Goal: Task Accomplishment & Management: Use online tool/utility

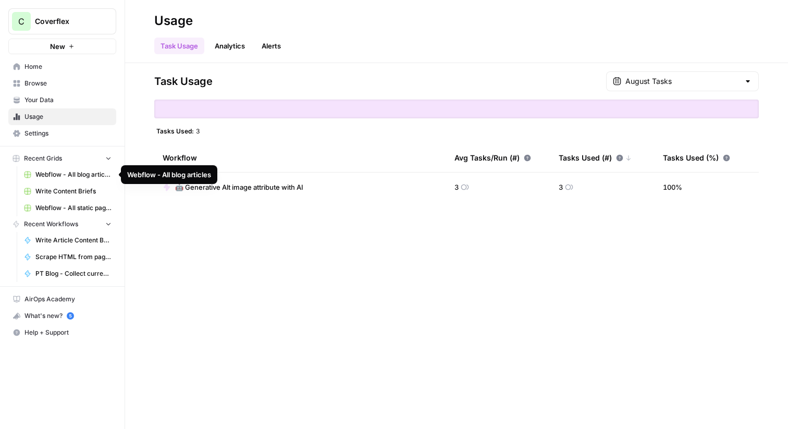
click at [63, 177] on span "Webflow - All blog articles" at bounding box center [73, 174] width 76 height 9
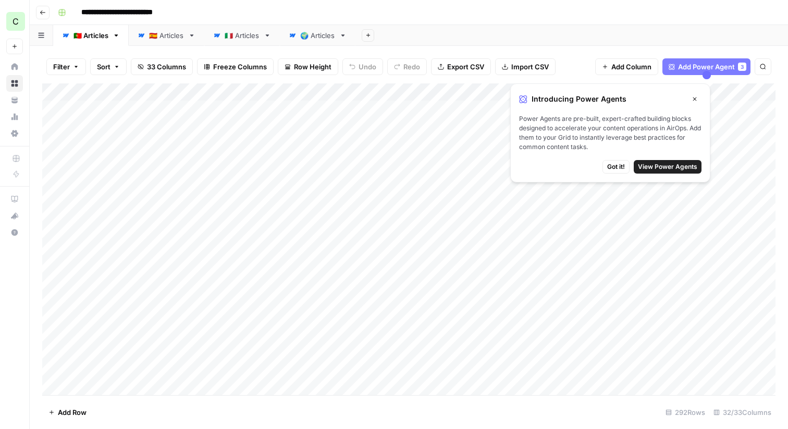
click at [695, 96] on icon "button" at bounding box center [694, 99] width 6 height 6
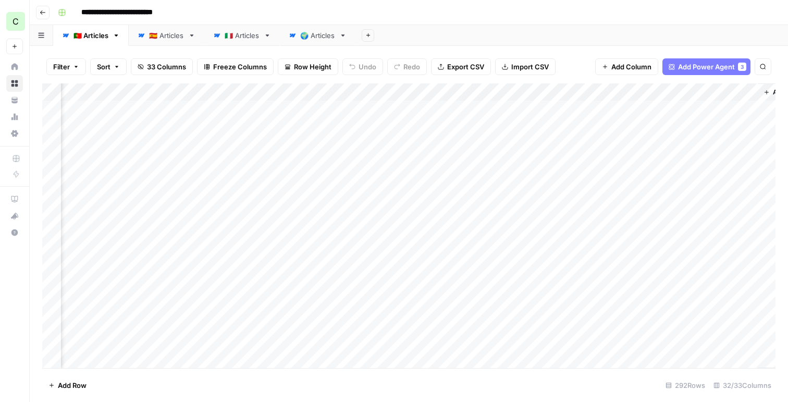
scroll to position [0, 2834]
click at [427, 111] on div "Add Column" at bounding box center [408, 225] width 733 height 284
click at [443, 113] on div "Add Column" at bounding box center [408, 225] width 733 height 284
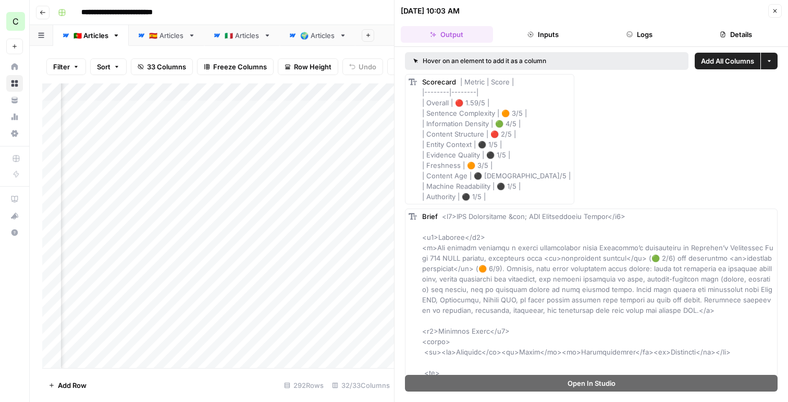
click at [546, 40] on button "Inputs" at bounding box center [543, 34] width 92 height 17
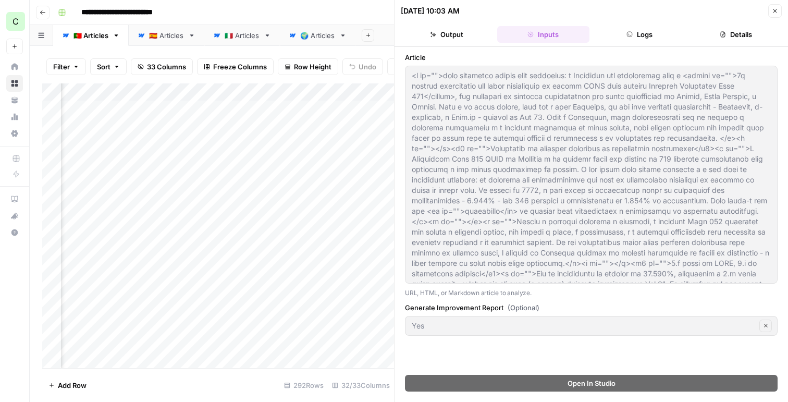
click at [449, 34] on button "Output" at bounding box center [447, 34] width 92 height 17
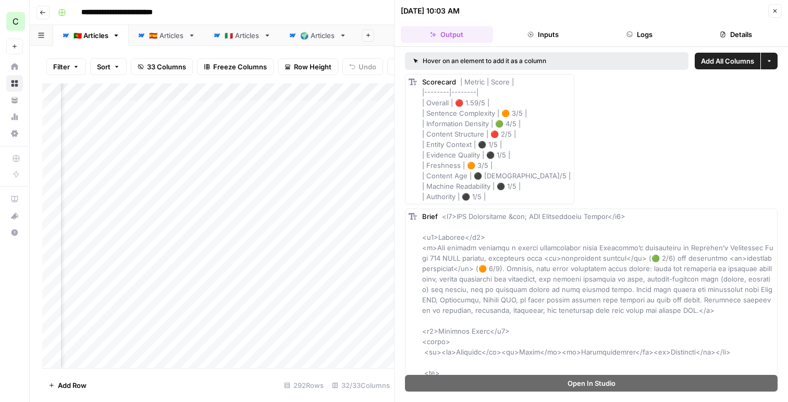
click at [642, 38] on button "Logs" at bounding box center [639, 34] width 92 height 17
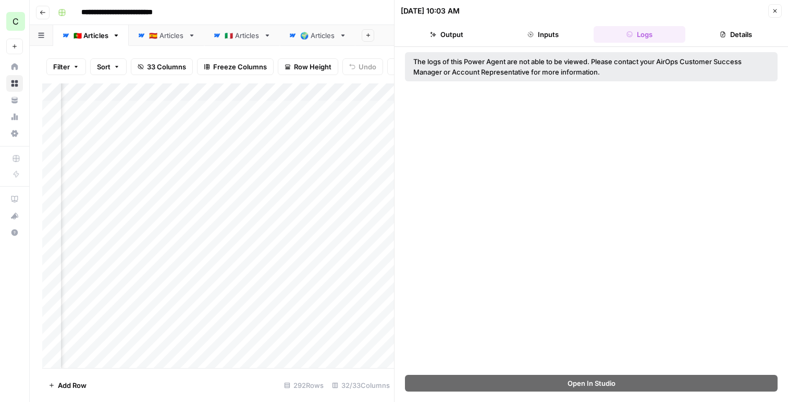
click at [453, 38] on button "Output" at bounding box center [447, 34] width 92 height 17
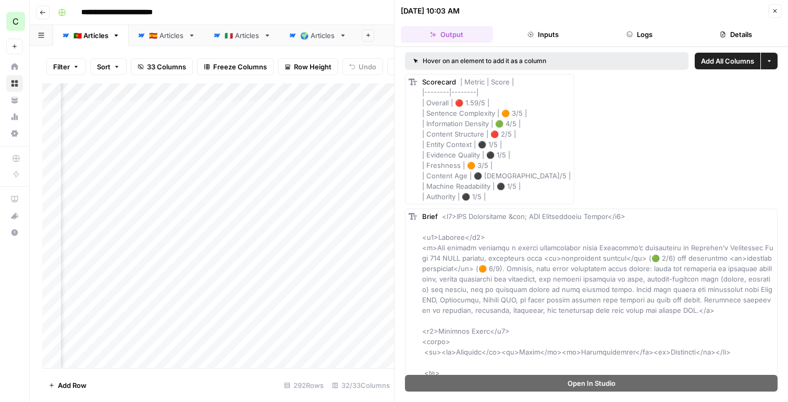
click at [743, 38] on button "Details" at bounding box center [735, 34] width 92 height 17
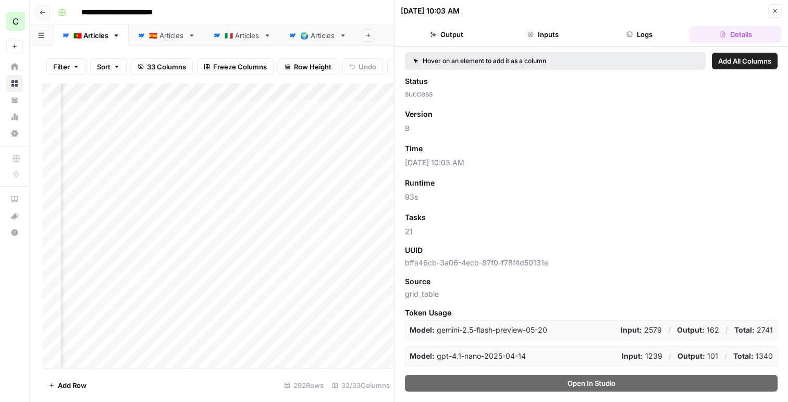
click at [454, 38] on button "Output" at bounding box center [447, 34] width 92 height 17
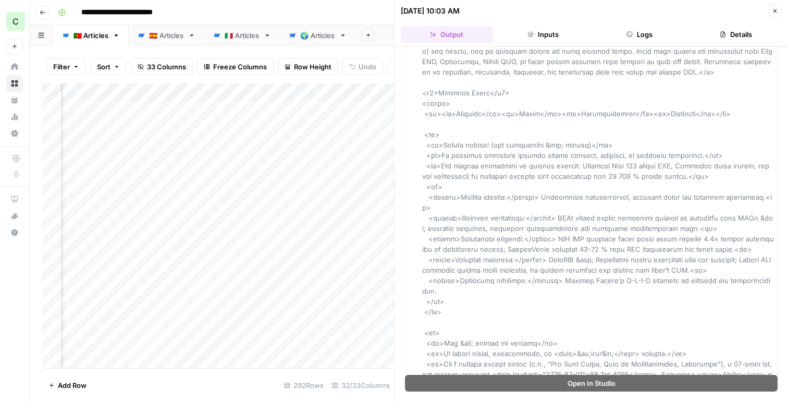
scroll to position [259, 0]
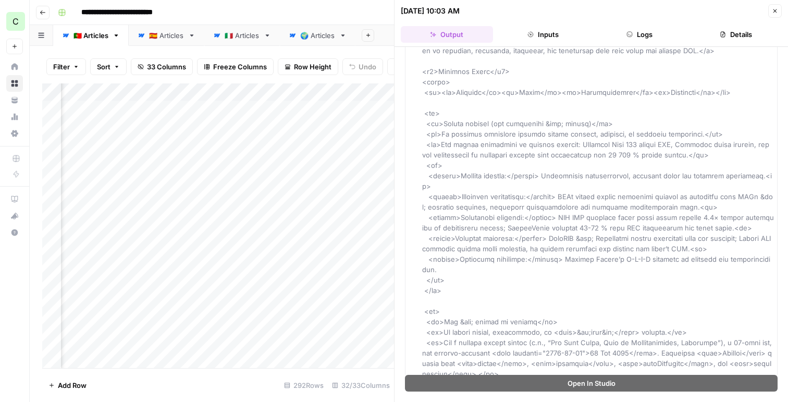
click at [547, 36] on button "Inputs" at bounding box center [543, 34] width 92 height 17
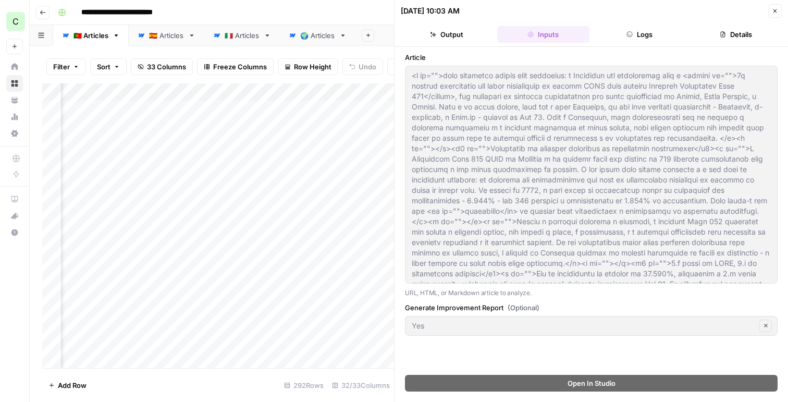
click at [632, 42] on button "Logs" at bounding box center [639, 34] width 92 height 17
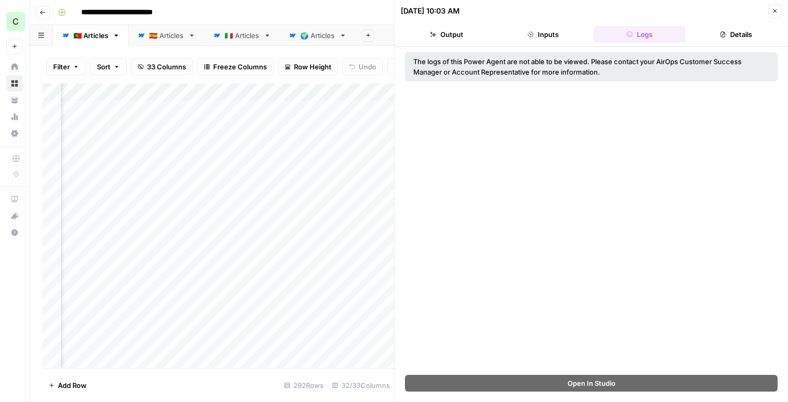
click at [548, 35] on button "Inputs" at bounding box center [543, 34] width 92 height 17
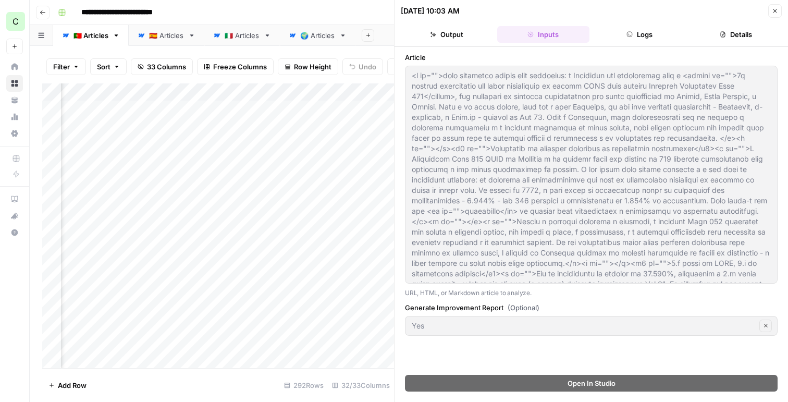
click at [450, 33] on button "Output" at bounding box center [447, 34] width 92 height 17
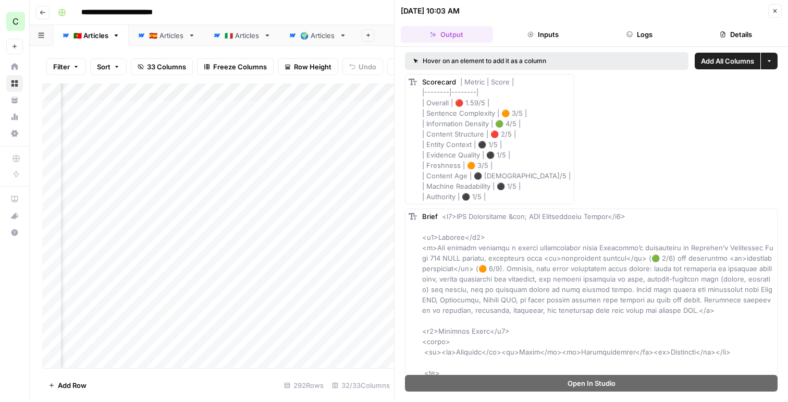
click at [771, 11] on button "Close" at bounding box center [775, 11] width 14 height 14
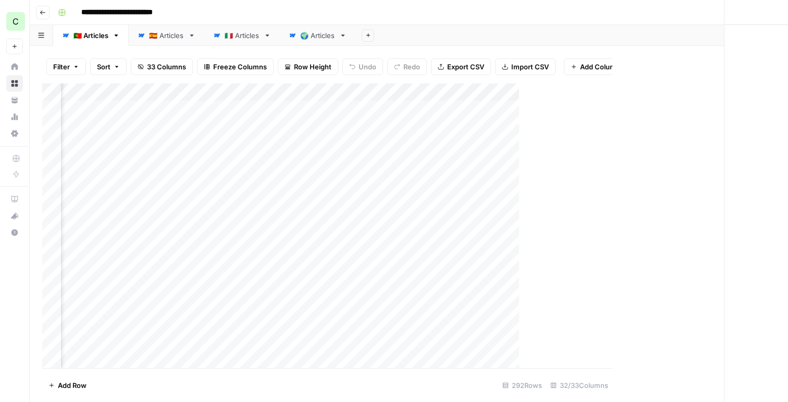
scroll to position [0, 2822]
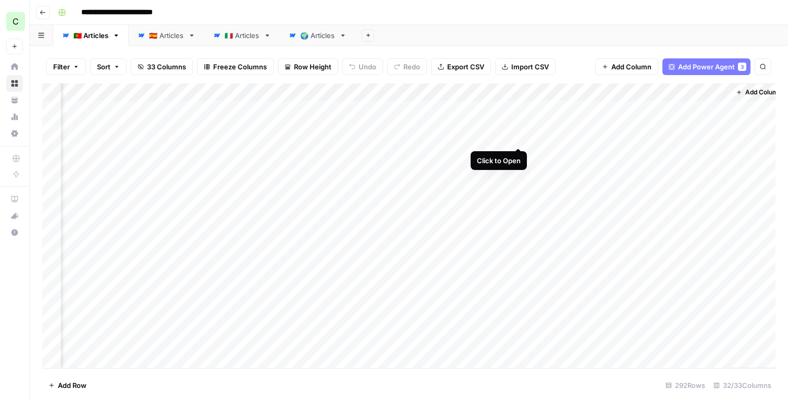
click at [517, 110] on div "Add Column" at bounding box center [408, 225] width 733 height 284
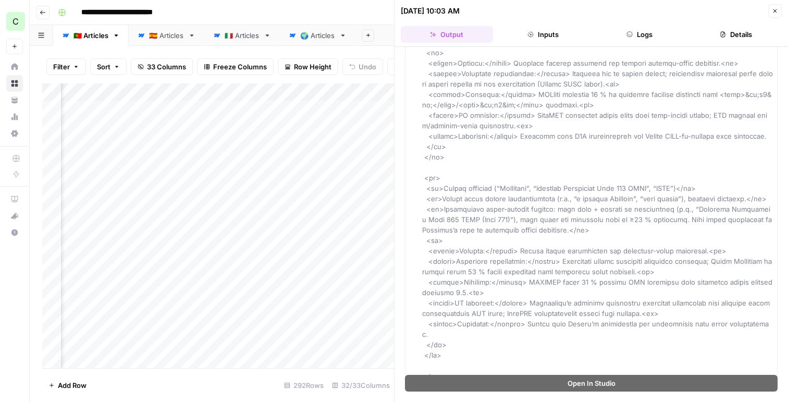
scroll to position [607, 0]
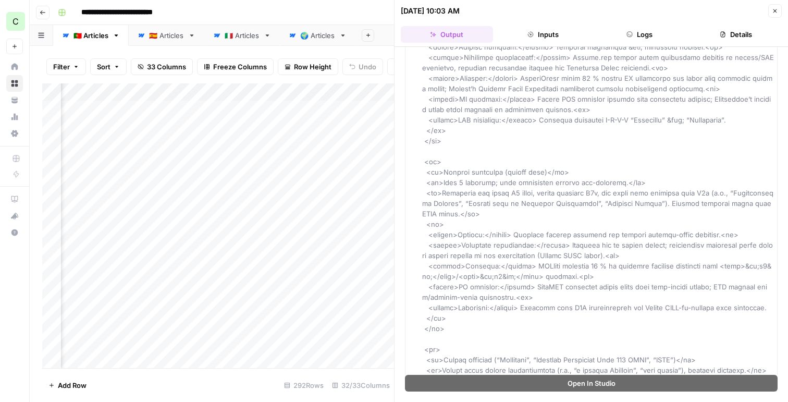
click at [542, 26] on button "Inputs" at bounding box center [543, 34] width 92 height 17
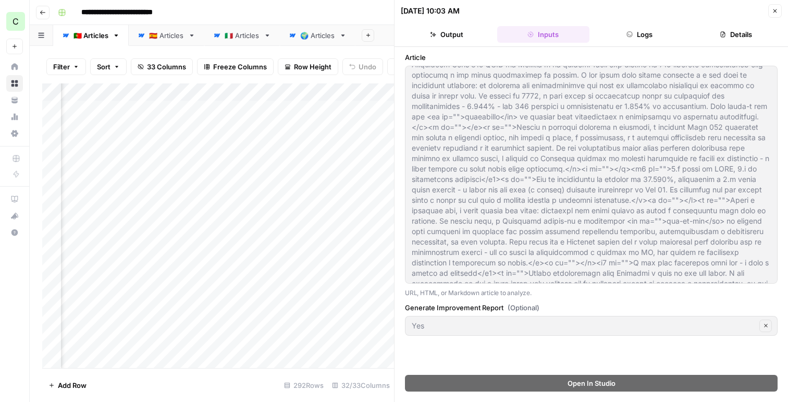
scroll to position [0, 0]
click at [648, 35] on button "Logs" at bounding box center [639, 34] width 92 height 17
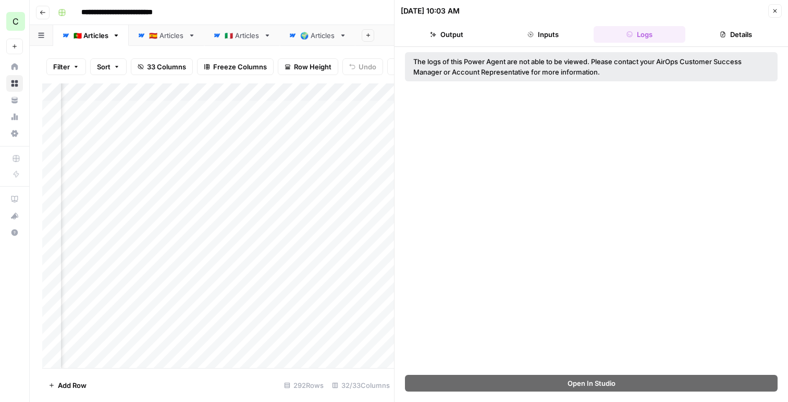
click at [721, 36] on icon "button" at bounding box center [722, 35] width 5 height 6
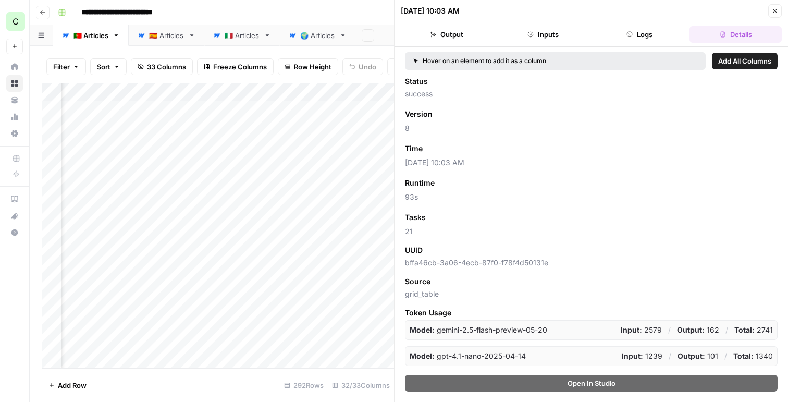
click at [673, 35] on button "Logs" at bounding box center [639, 34] width 92 height 17
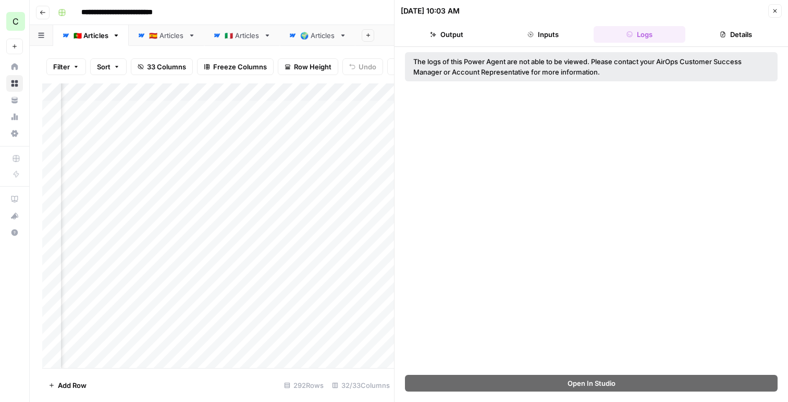
click at [718, 40] on button "Details" at bounding box center [735, 34] width 92 height 17
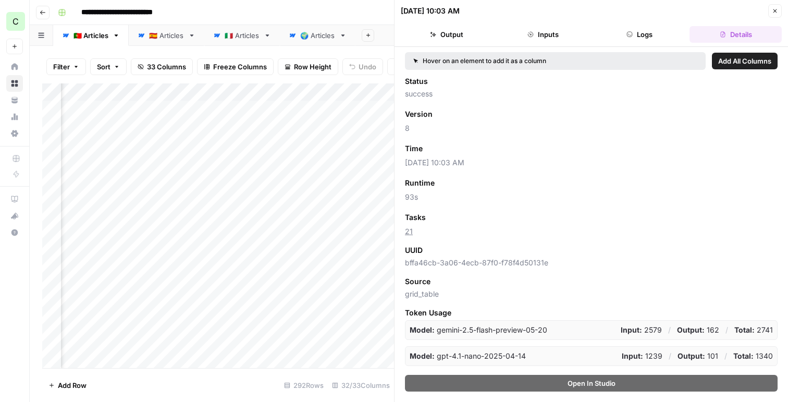
scroll to position [22, 0]
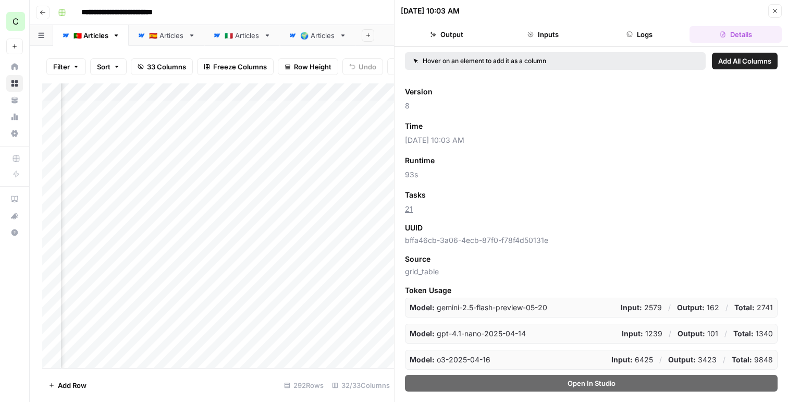
click at [502, 361] on div "Model: o3-2025-04-16 Input: 6425 / Output: 3423 / Total: 9848" at bounding box center [591, 359] width 372 height 20
click at [771, 10] on icon "button" at bounding box center [774, 11] width 6 height 6
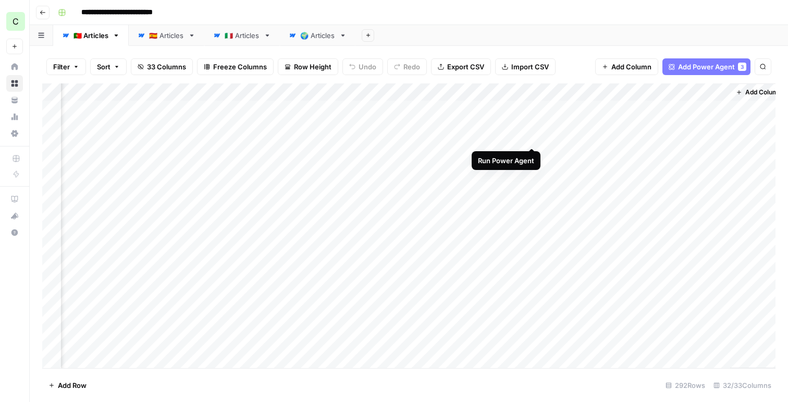
click at [531, 110] on div "Add Column" at bounding box center [408, 225] width 733 height 284
click at [454, 162] on div "Add Column" at bounding box center [408, 225] width 733 height 284
click at [439, 155] on div "Add Column" at bounding box center [408, 225] width 733 height 284
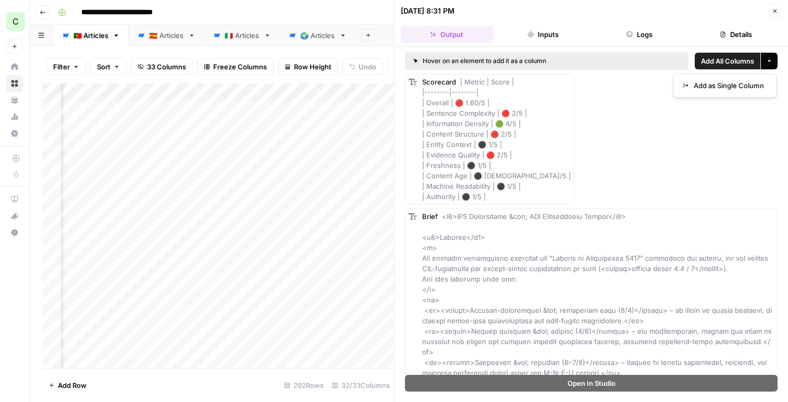
click at [775, 65] on button "More options" at bounding box center [768, 61] width 17 height 17
click at [773, 65] on button "More options" at bounding box center [768, 61] width 17 height 17
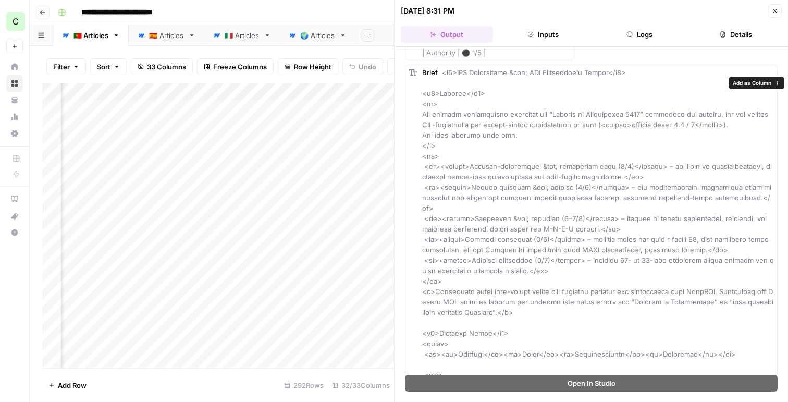
scroll to position [124, 0]
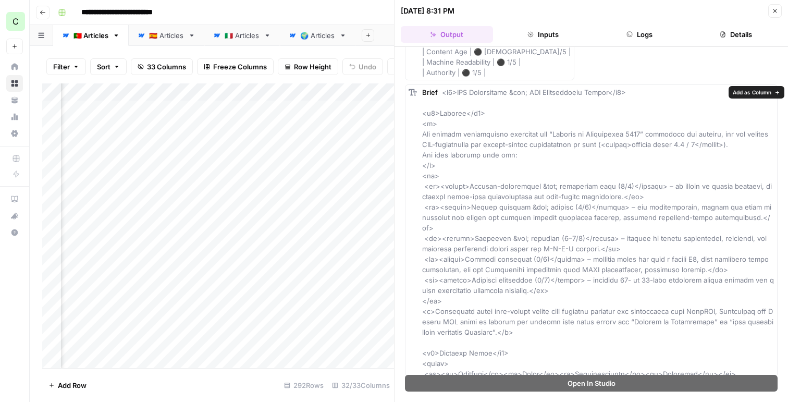
drag, startPoint x: 422, startPoint y: 134, endPoint x: 524, endPoint y: 155, distance: 104.2
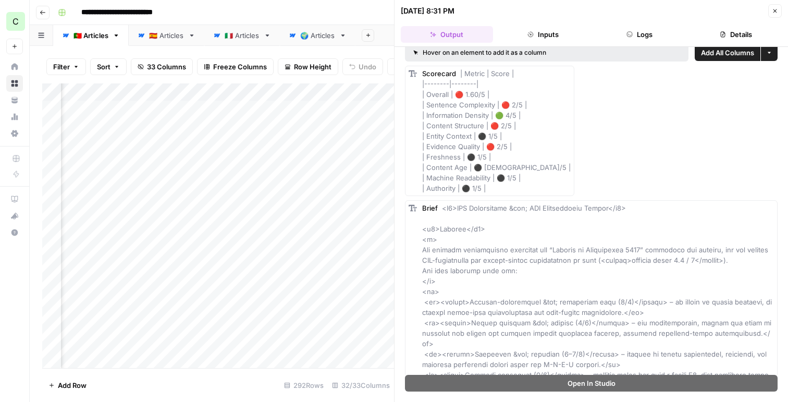
scroll to position [0, 0]
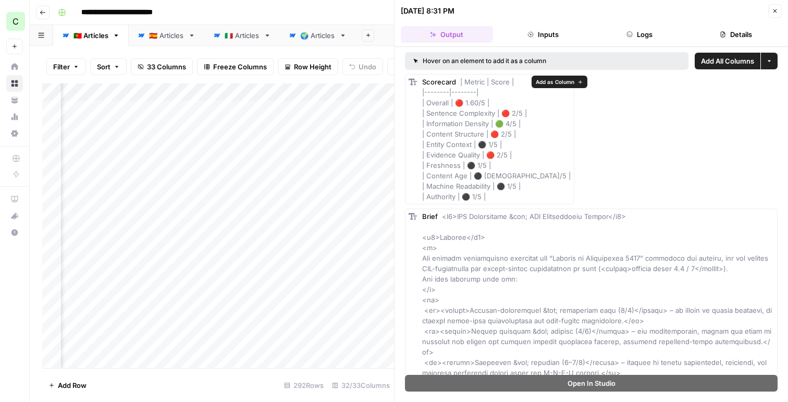
drag, startPoint x: 421, startPoint y: 102, endPoint x: 497, endPoint y: 194, distance: 119.9
click at [497, 194] on div "Scorecard | Metric | Score | |--------|--------| | Overall | 🔴 1.60/5 | | Sente…" at bounding box center [489, 139] width 169 height 130
click at [497, 194] on div "Scorecard | Metric | Score | |--------|--------| | Overall | 🔴 1.60/5 | | Sente…" at bounding box center [496, 139] width 148 height 125
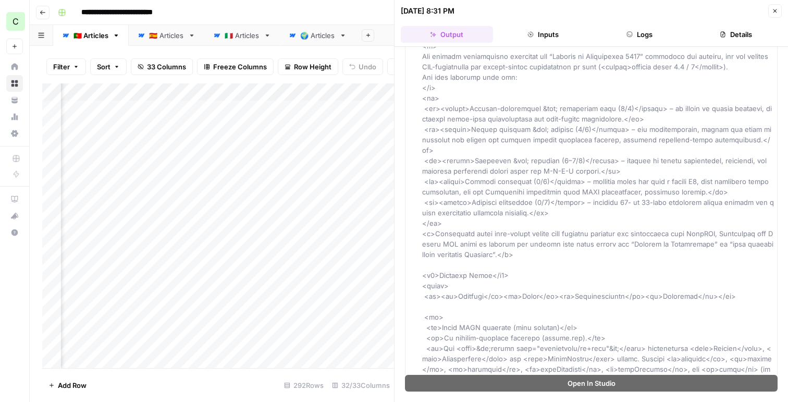
scroll to position [202, 0]
drag, startPoint x: 472, startPoint y: 108, endPoint x: 596, endPoint y: 110, distance: 124.5
drag, startPoint x: 664, startPoint y: 109, endPoint x: 718, endPoint y: 110, distance: 54.2
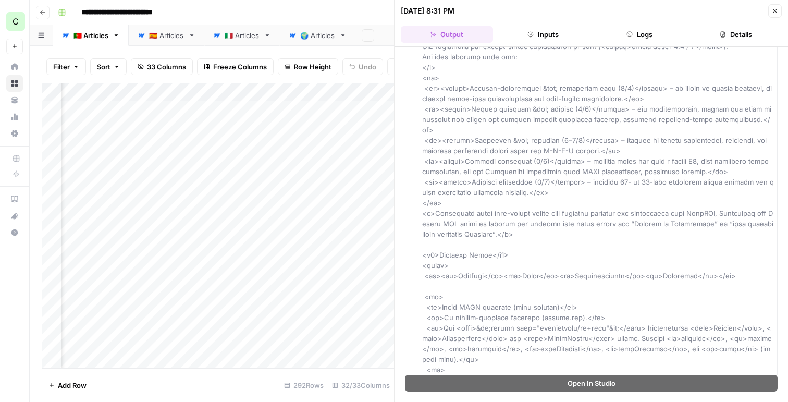
scroll to position [227, 0]
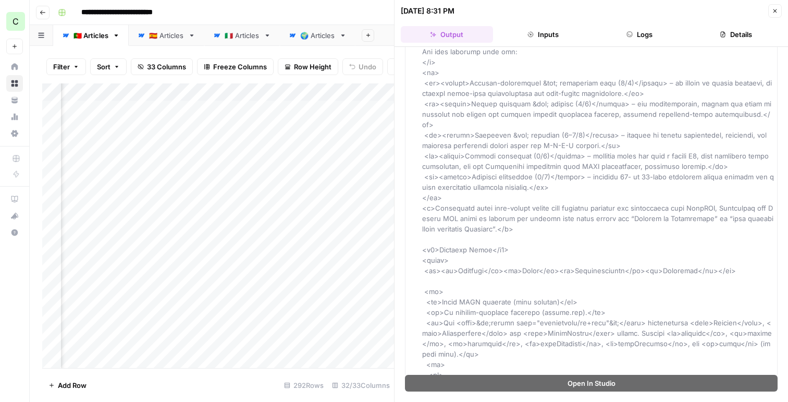
drag, startPoint x: 466, startPoint y: 105, endPoint x: 517, endPoint y: 103, distance: 51.6
drag, startPoint x: 615, startPoint y: 104, endPoint x: 691, endPoint y: 106, distance: 76.1
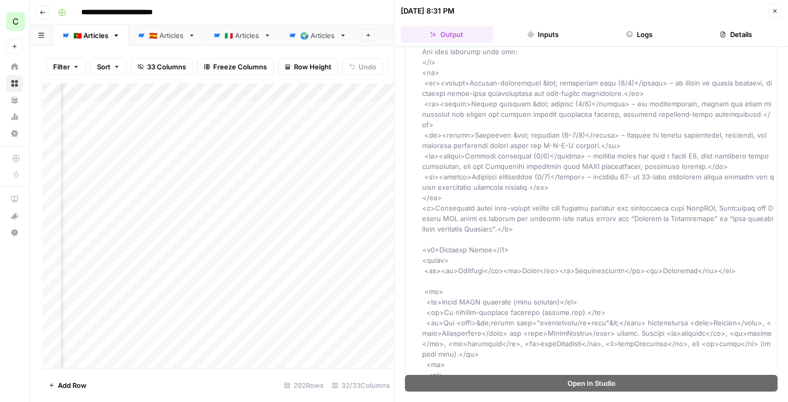
drag, startPoint x: 453, startPoint y: 115, endPoint x: 618, endPoint y: 115, distance: 165.6
drag, startPoint x: 611, startPoint y: 126, endPoint x: 717, endPoint y: 126, distance: 106.3
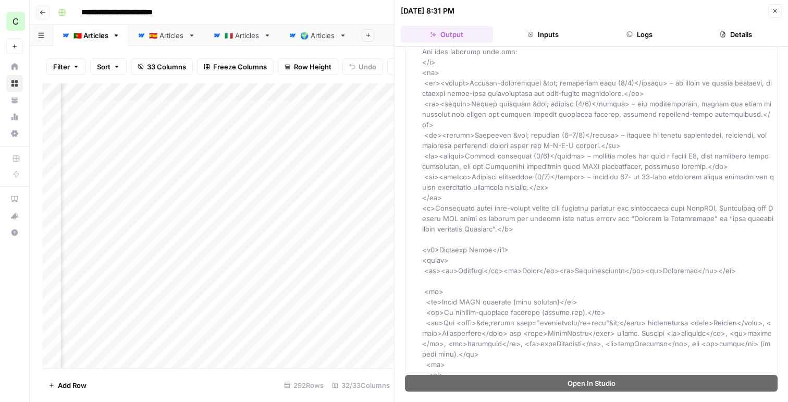
drag, startPoint x: 480, startPoint y: 135, endPoint x: 515, endPoint y: 135, distance: 35.4
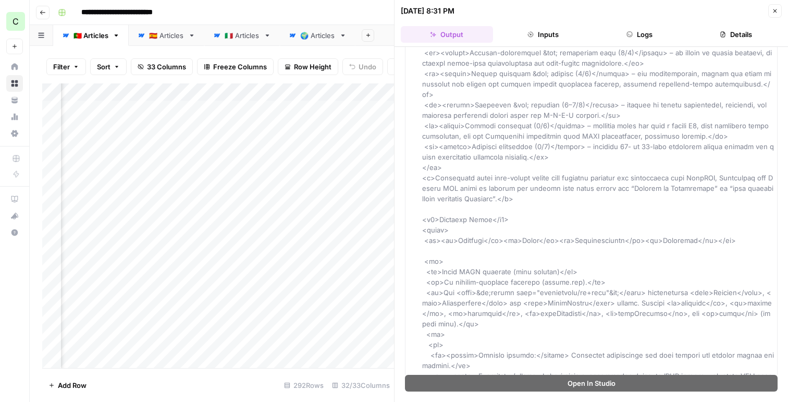
scroll to position [258, 0]
drag, startPoint x: 471, startPoint y: 114, endPoint x: 524, endPoint y: 115, distance: 53.1
drag, startPoint x: 579, startPoint y: 115, endPoint x: 688, endPoint y: 115, distance: 108.3
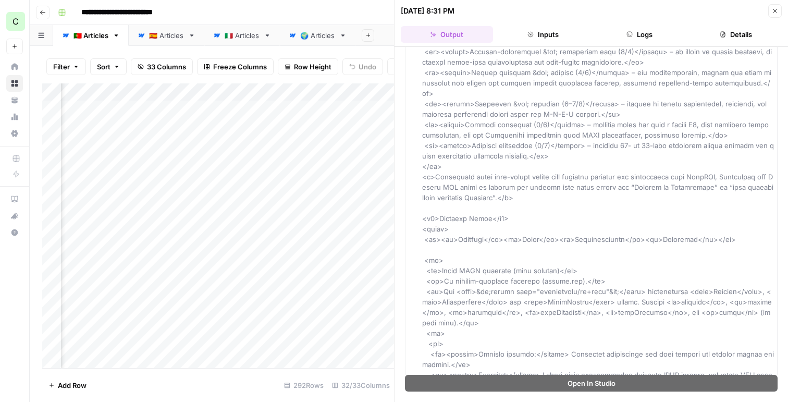
click at [318, 109] on div "Add Column" at bounding box center [218, 225] width 352 height 284
click at [220, 156] on div "Add Column" at bounding box center [218, 225] width 352 height 284
click at [223, 156] on div "Add Column" at bounding box center [218, 225] width 352 height 284
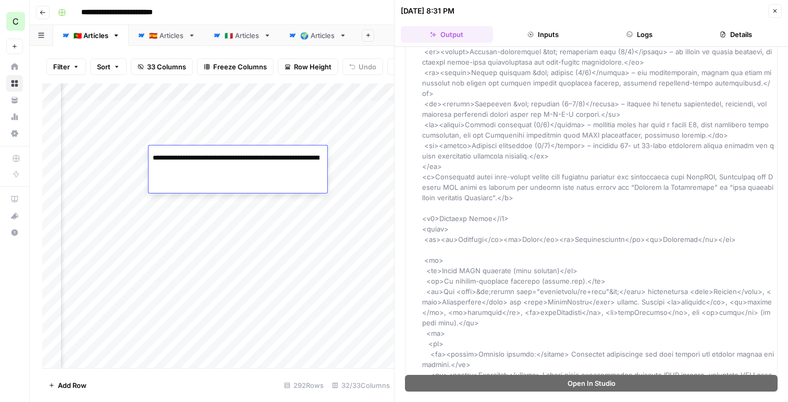
scroll to position [0, 135]
click at [301, 202] on div "Add Column" at bounding box center [218, 225] width 352 height 284
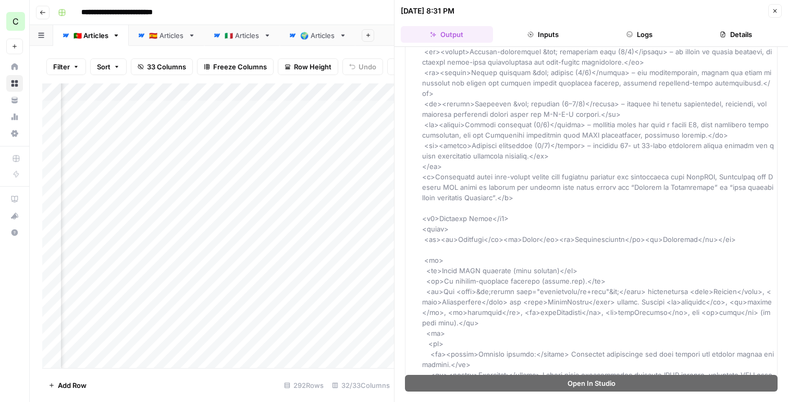
click at [320, 155] on div "Add Column" at bounding box center [218, 225] width 352 height 284
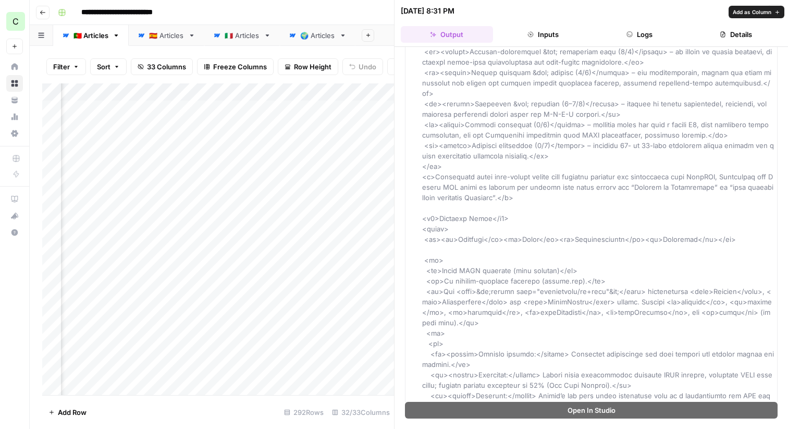
drag, startPoint x: 466, startPoint y: 134, endPoint x: 530, endPoint y: 133, distance: 64.6
drag, startPoint x: 590, startPoint y: 135, endPoint x: 636, endPoint y: 135, distance: 46.4
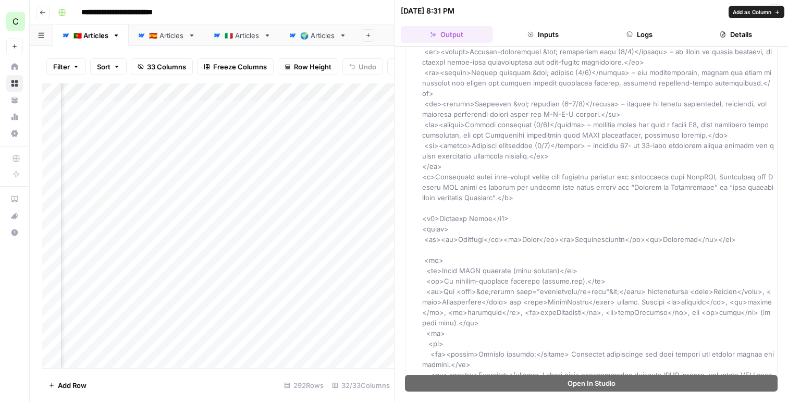
drag, startPoint x: 467, startPoint y: 136, endPoint x: 531, endPoint y: 139, distance: 63.6
drag, startPoint x: 588, startPoint y: 136, endPoint x: 657, endPoint y: 138, distance: 69.3
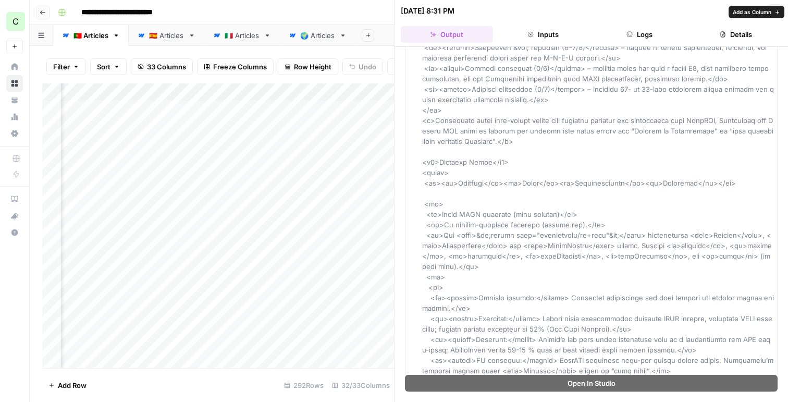
scroll to position [340, 0]
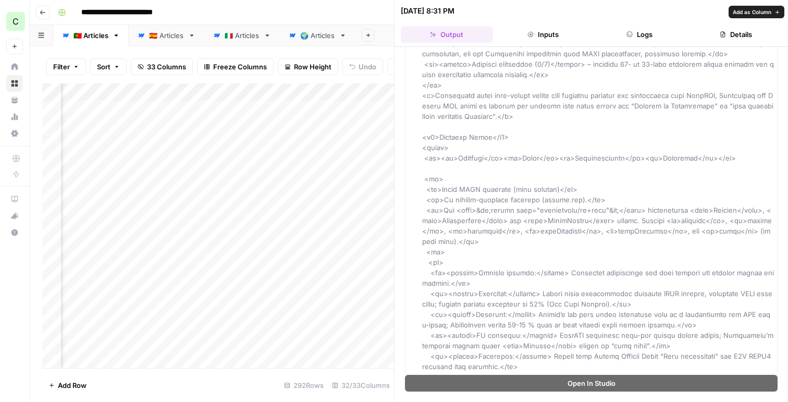
drag, startPoint x: 421, startPoint y: 85, endPoint x: 521, endPoint y: 105, distance: 101.4
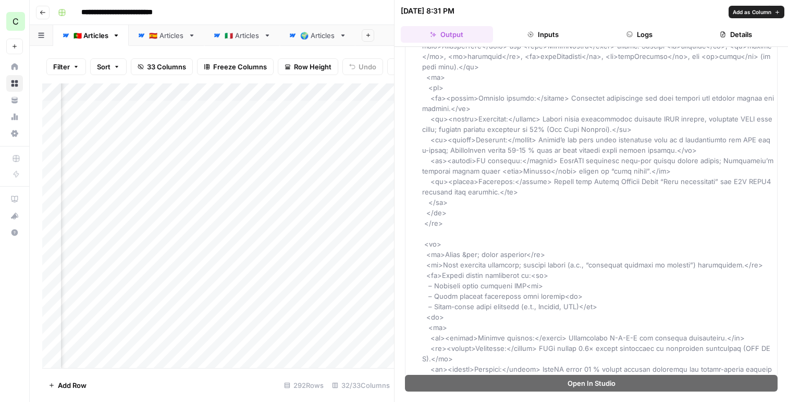
scroll to position [515, 0]
drag, startPoint x: 537, startPoint y: 108, endPoint x: 636, endPoint y: 138, distance: 103.3
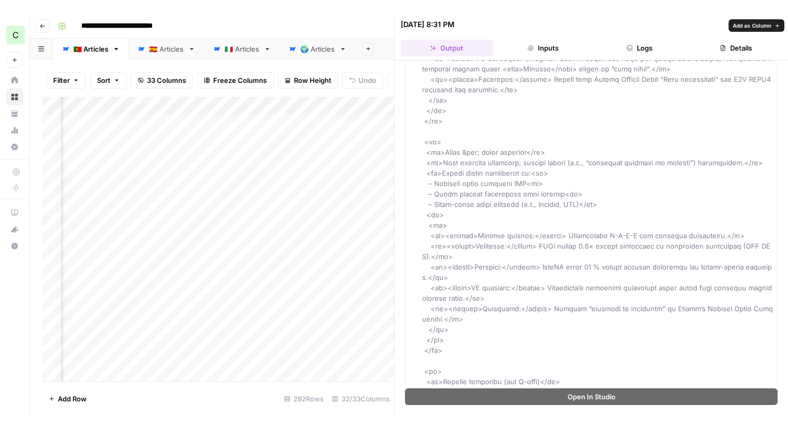
scroll to position [637, 0]
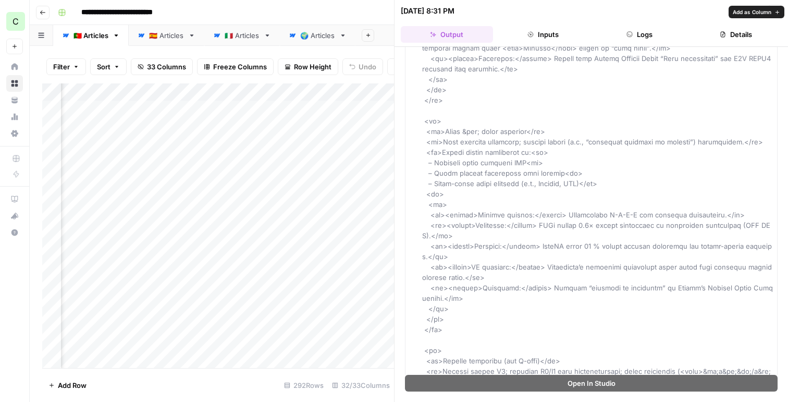
drag, startPoint x: 440, startPoint y: 132, endPoint x: 595, endPoint y: 134, distance: 155.2
